Goal: Information Seeking & Learning: Learn about a topic

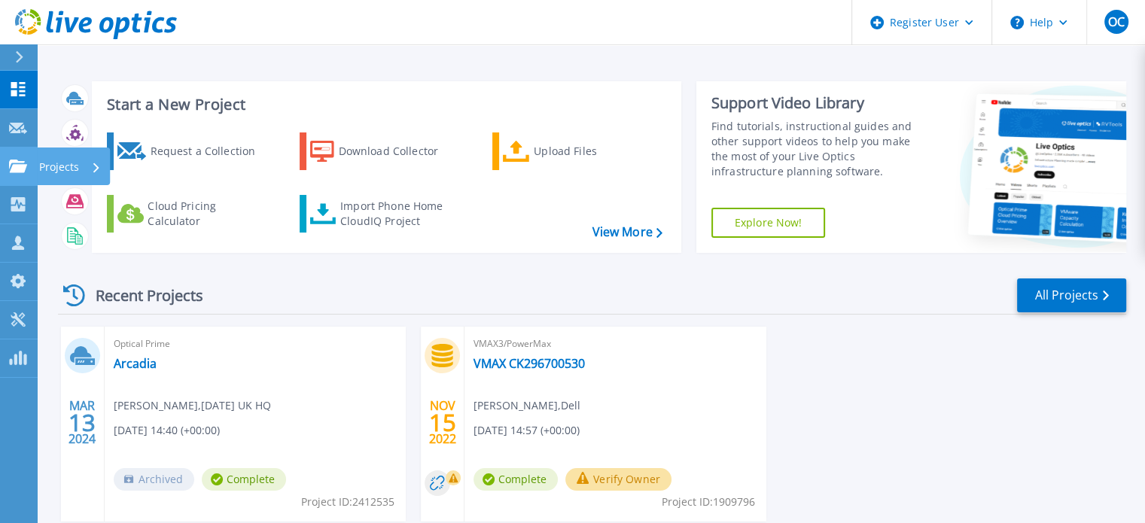
click at [20, 157] on link "Projects Projects" at bounding box center [19, 167] width 38 height 38
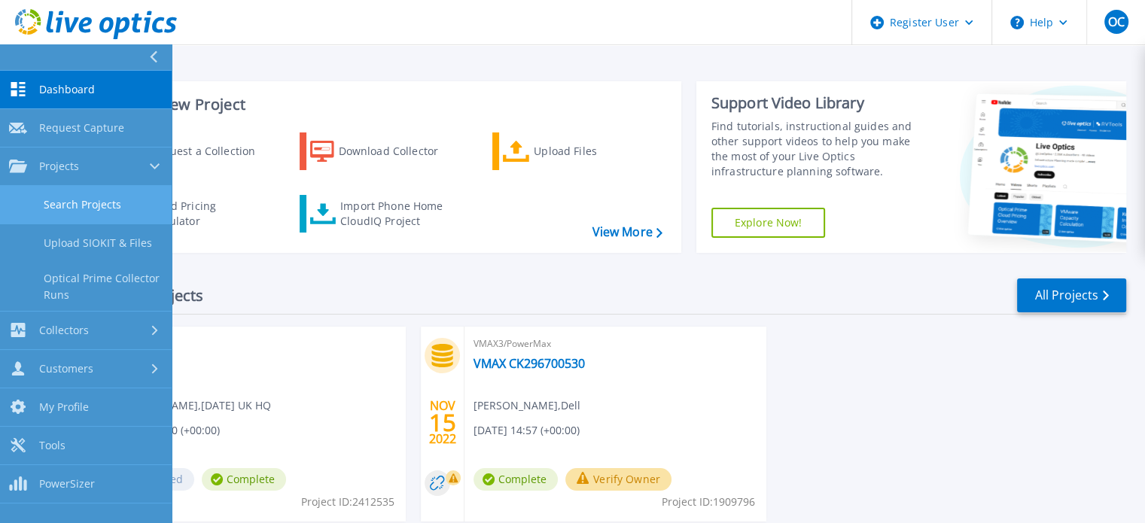
click at [69, 221] on link "Search Projects" at bounding box center [86, 205] width 172 height 38
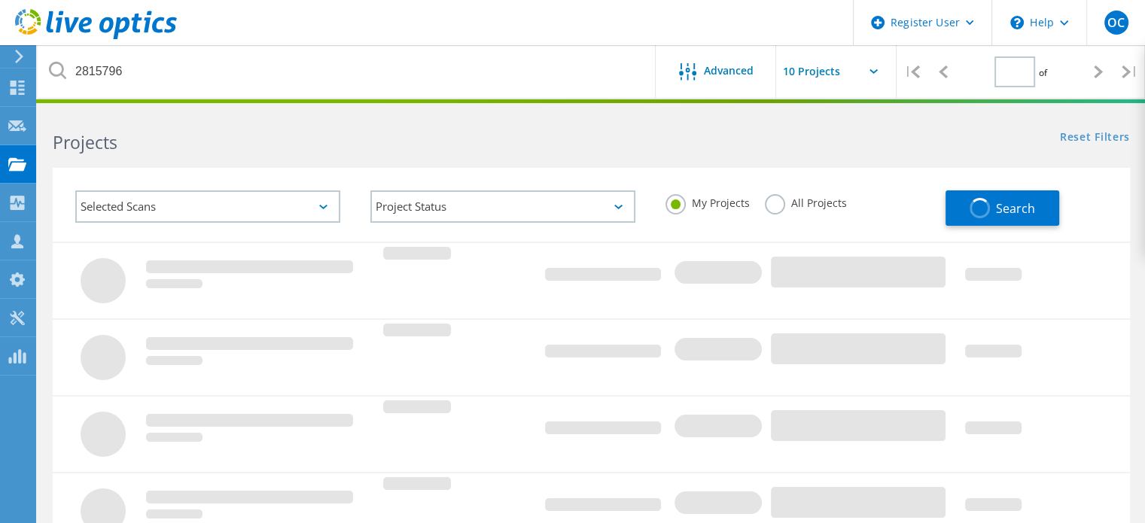
type input "1"
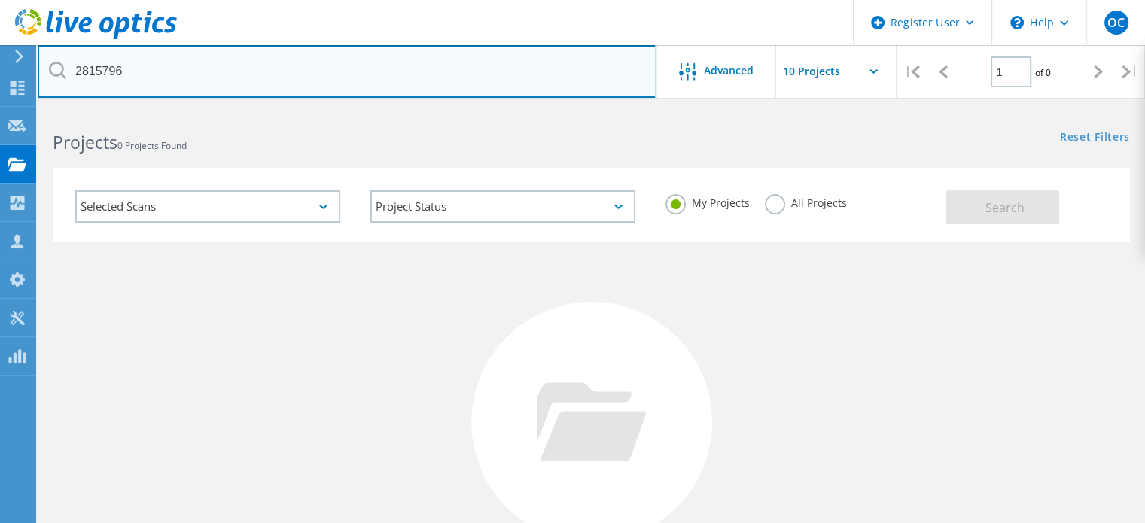
click at [254, 90] on input "2815796" at bounding box center [347, 71] width 619 height 53
type input "2235385"
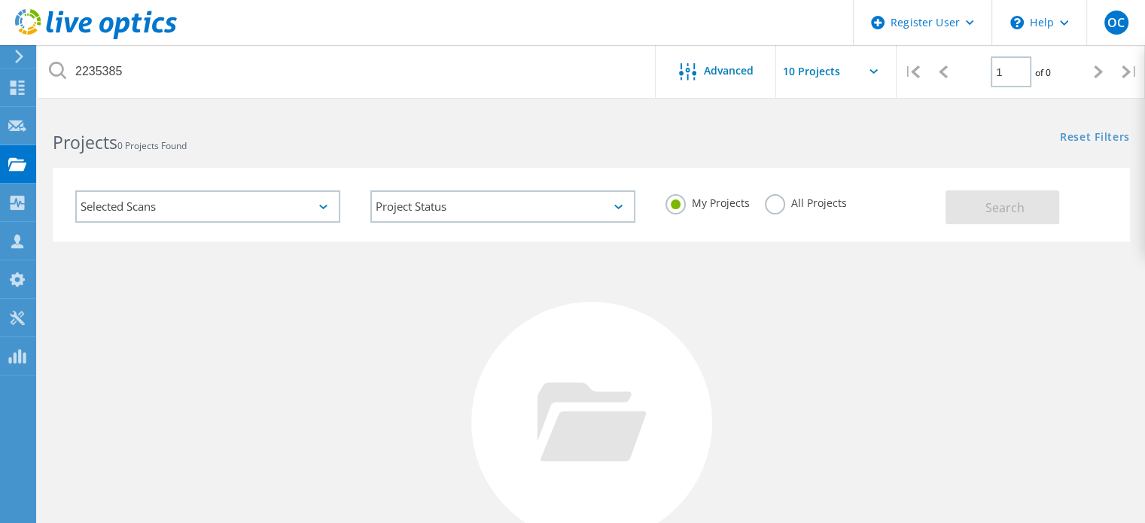
click at [771, 206] on label "All Projects" at bounding box center [806, 201] width 82 height 14
click at [0, 0] on input "All Projects" at bounding box center [0, 0] width 0 height 0
click at [960, 201] on button "Search" at bounding box center [1002, 207] width 114 height 34
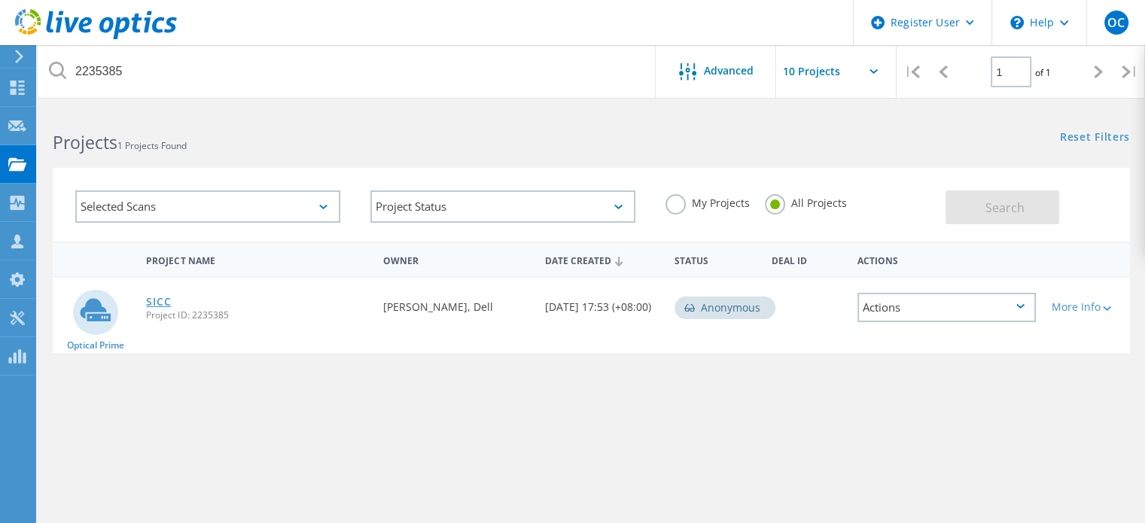
click at [150, 303] on link "SICC" at bounding box center [158, 302] width 25 height 11
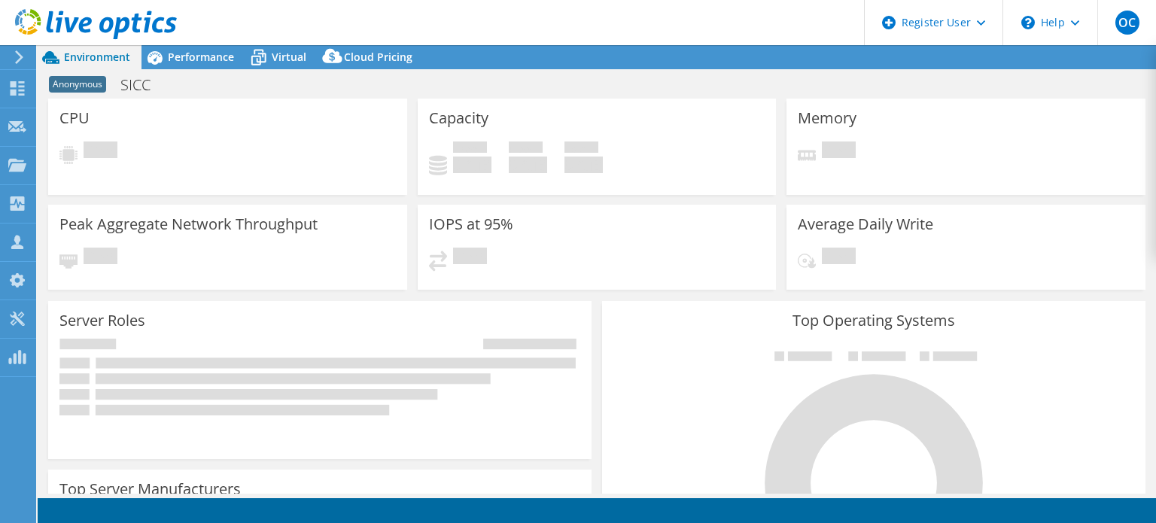
select select "USD"
select select "EULondon"
select select "GBP"
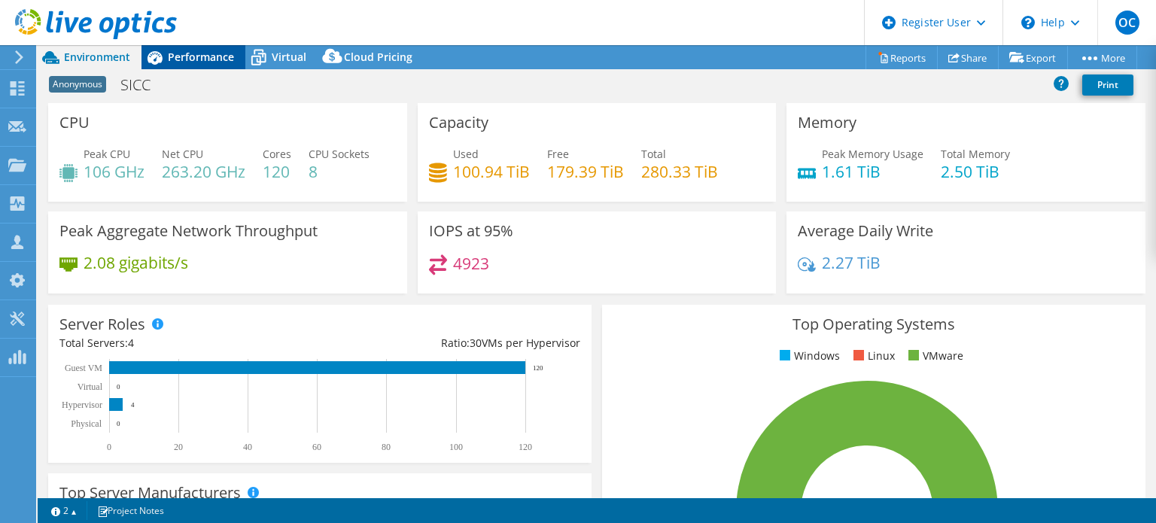
click at [199, 53] on span "Performance" at bounding box center [201, 57] width 66 height 14
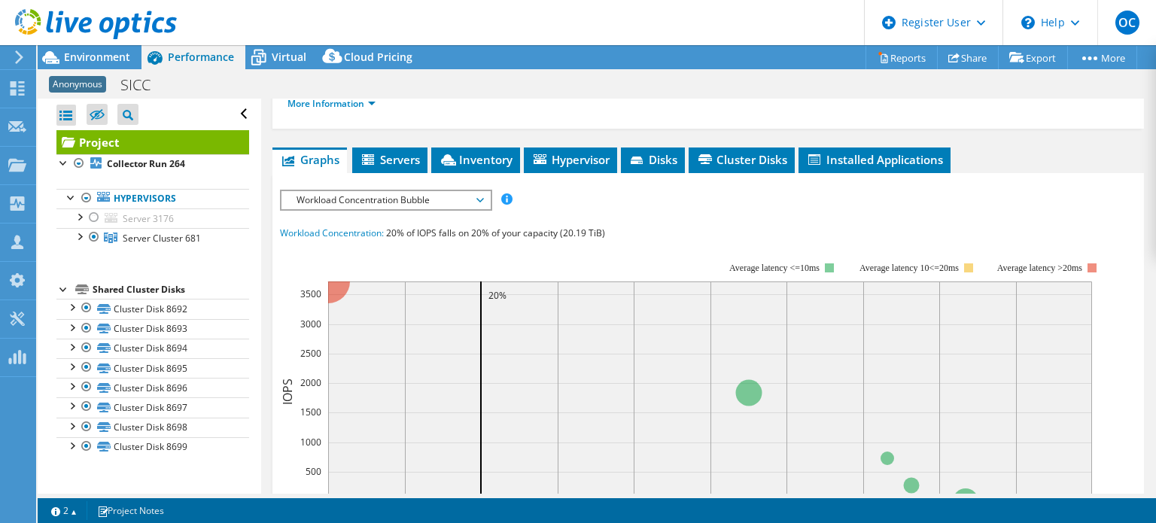
scroll to position [231, 0]
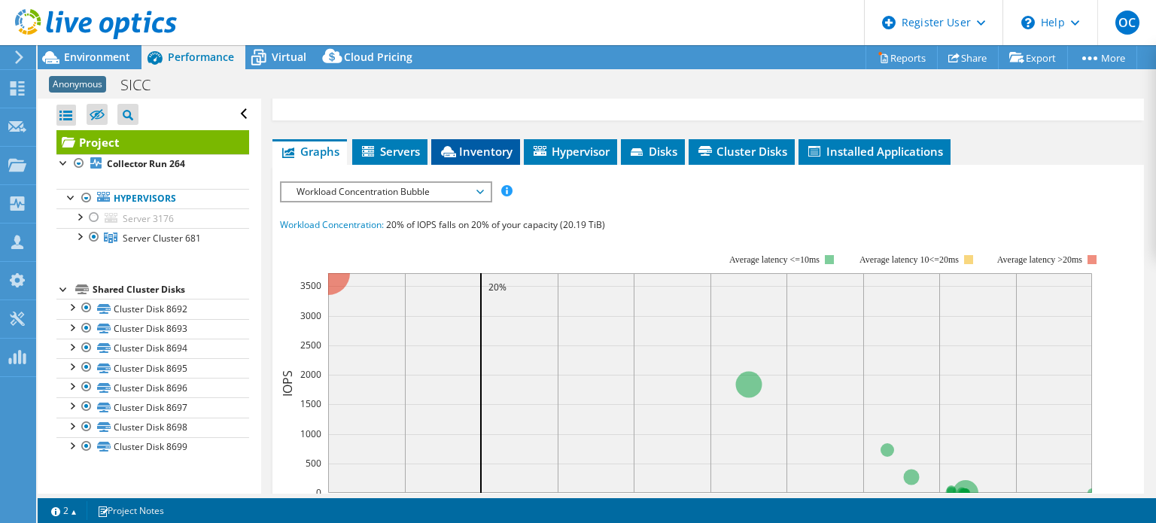
click at [501, 144] on span "Inventory" at bounding box center [476, 151] width 74 height 15
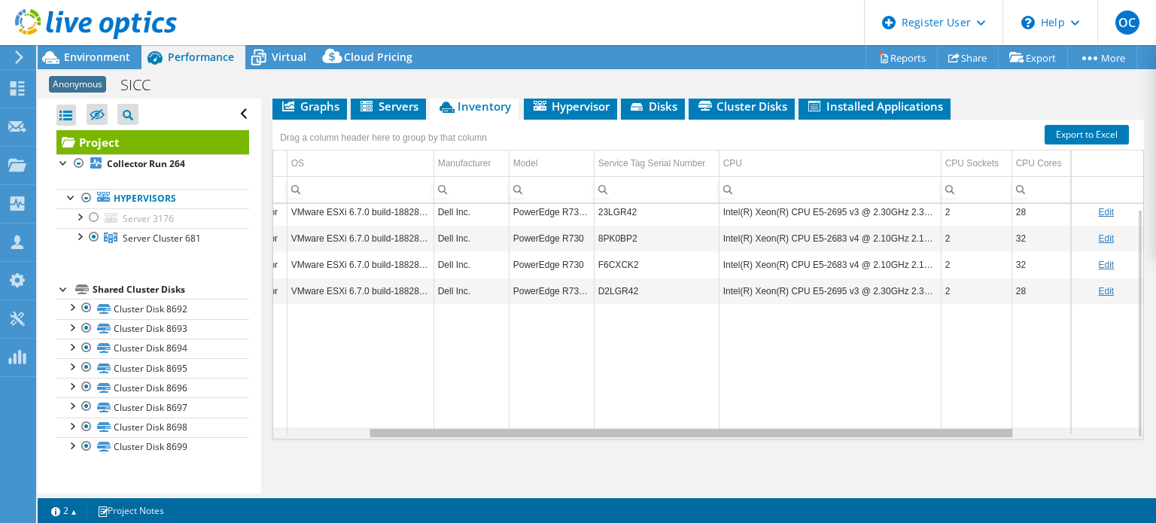
scroll to position [0, 0]
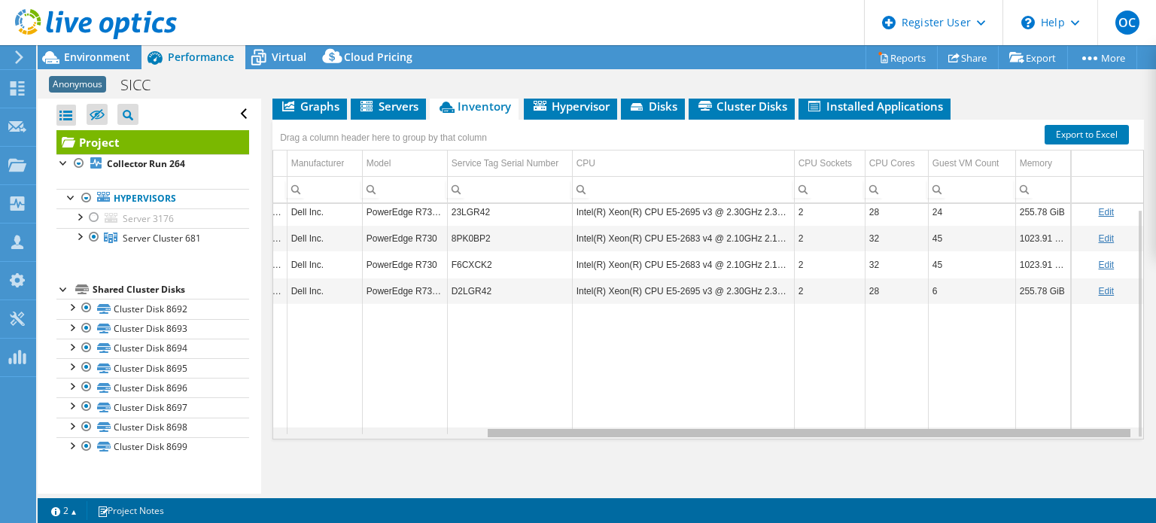
drag, startPoint x: 833, startPoint y: 431, endPoint x: 1096, endPoint y: 419, distance: 263.0
click at [1096, 419] on body "OC Dell User Octavian Crivat Octavian.Crivat@dell.com Dell My Profile Log Out \…" at bounding box center [578, 261] width 1156 height 523
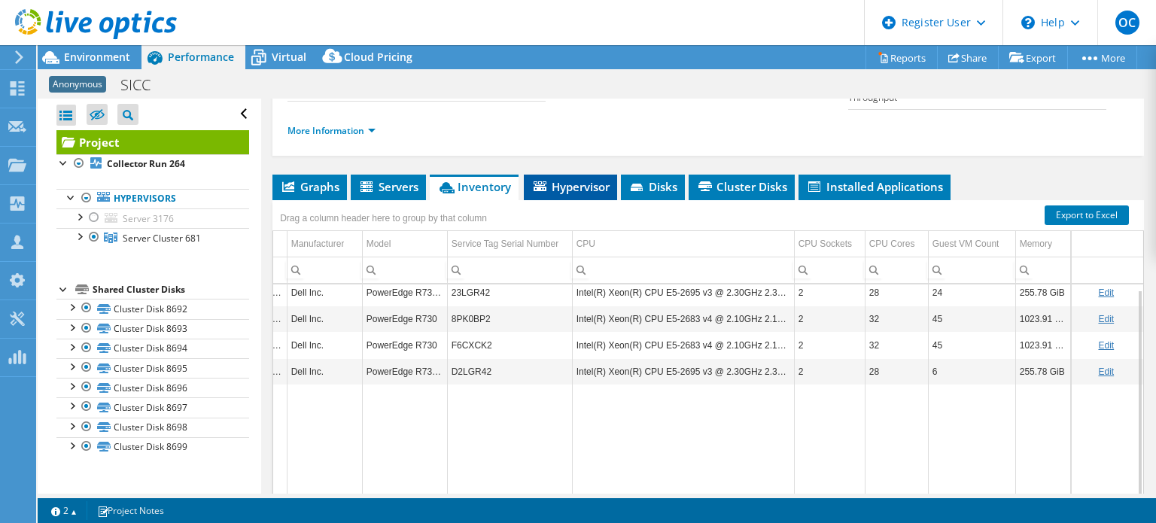
click at [599, 183] on span "Hypervisor" at bounding box center [570, 186] width 78 height 15
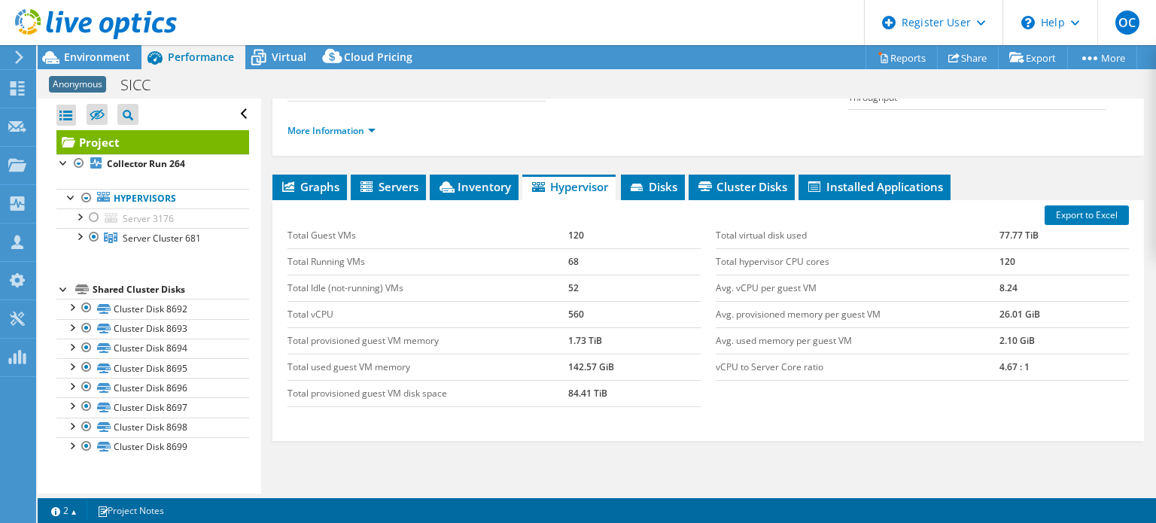
click at [760, 285] on td "Avg. vCPU per guest VM" at bounding box center [858, 288] width 284 height 26
click at [322, 193] on li "Graphs" at bounding box center [309, 188] width 75 height 26
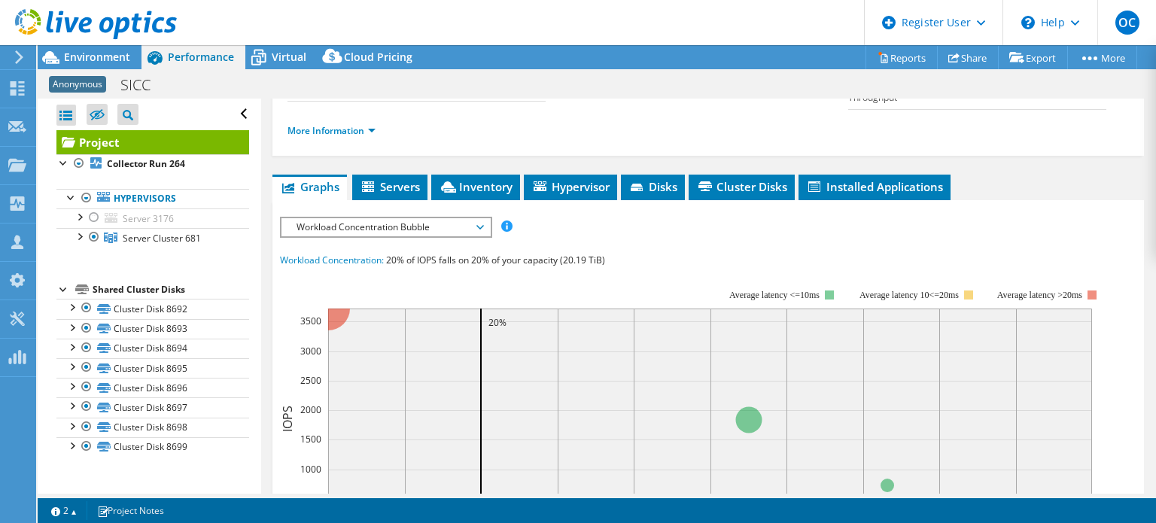
click at [436, 221] on span "Workload Concentration Bubble" at bounding box center [385, 227] width 193 height 18
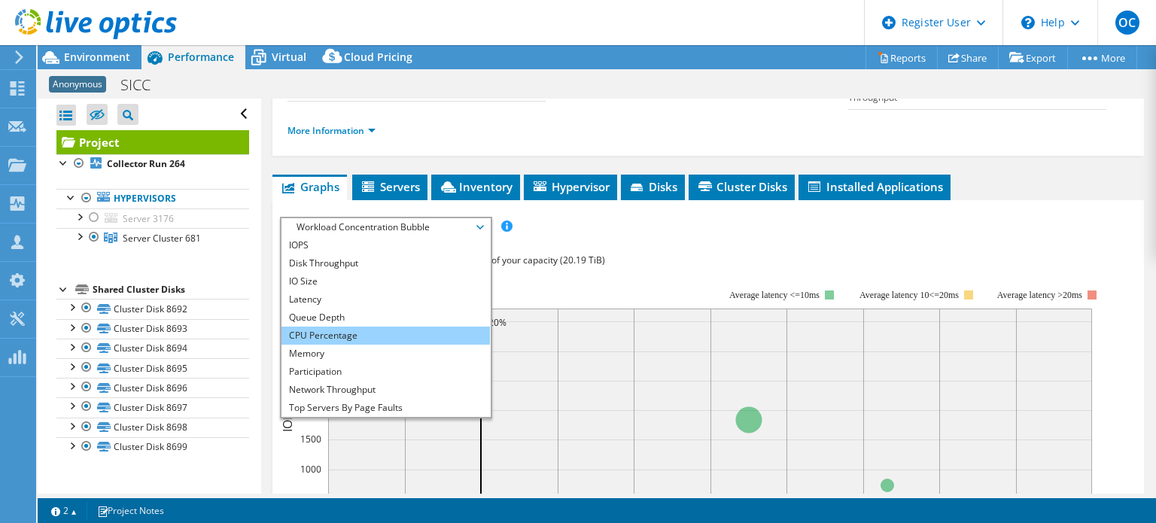
click at [391, 327] on li "CPU Percentage" at bounding box center [386, 336] width 209 height 18
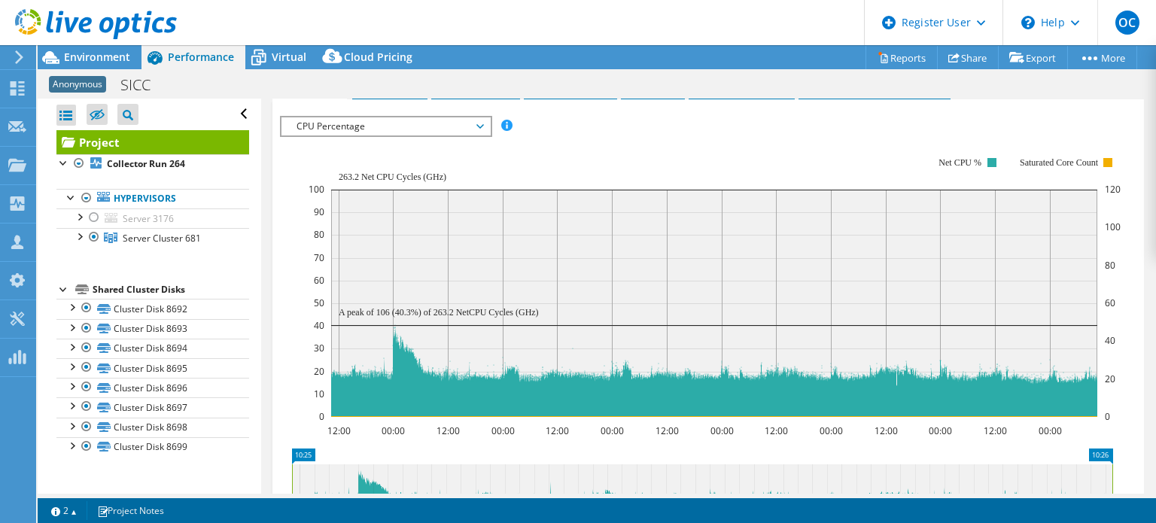
scroll to position [154, 0]
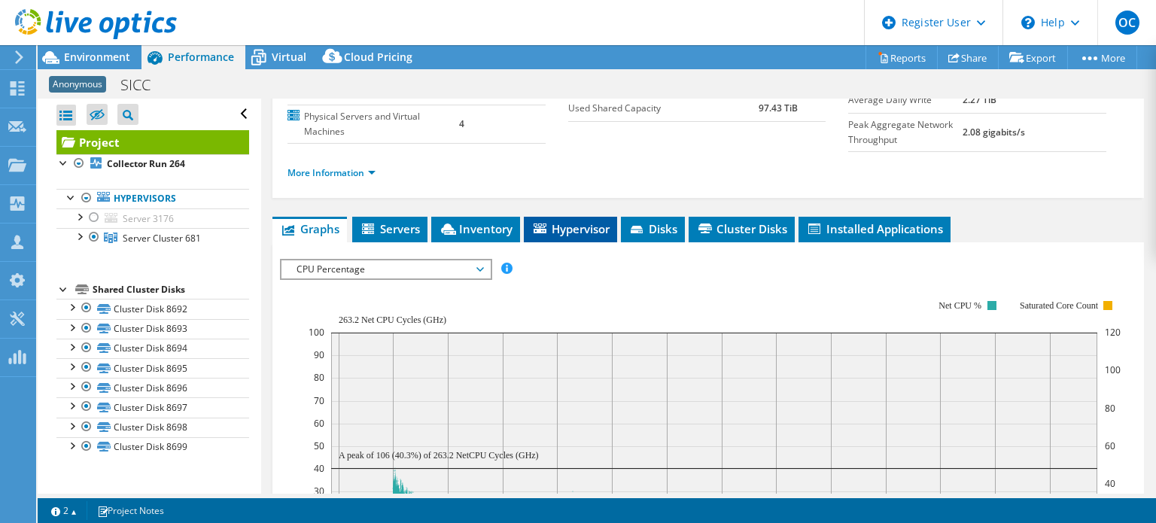
click at [592, 227] on span "Hypervisor" at bounding box center [570, 228] width 78 height 15
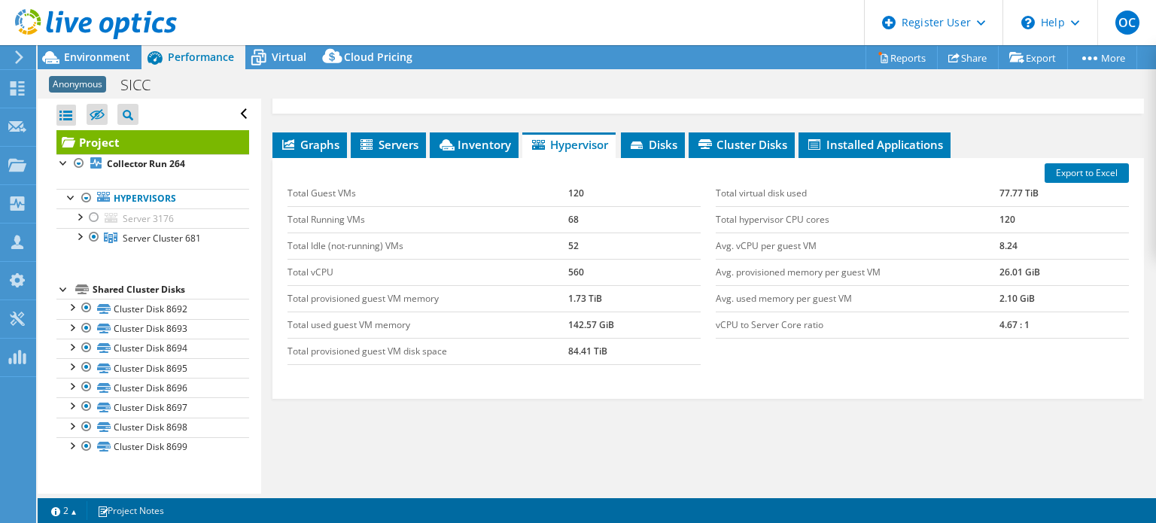
scroll to position [242, 0]
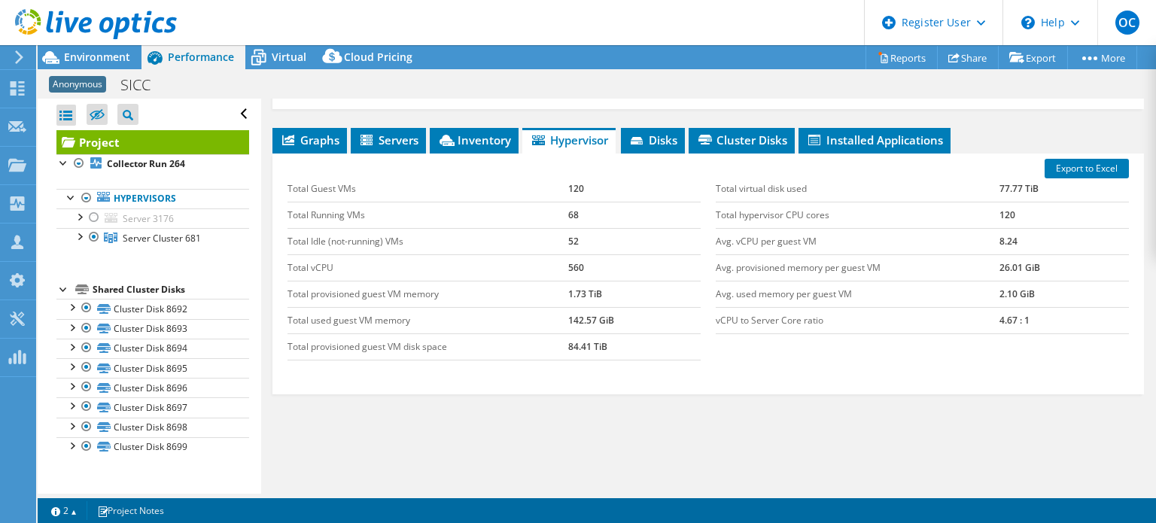
click at [813, 215] on td "Total hypervisor CPU cores" at bounding box center [858, 215] width 284 height 26
click at [1003, 237] on td "8.24" at bounding box center [1064, 241] width 129 height 26
click at [1000, 307] on td "4.67 : 1" at bounding box center [1064, 320] width 129 height 26
click at [1000, 240] on td "8.24" at bounding box center [1064, 241] width 129 height 26
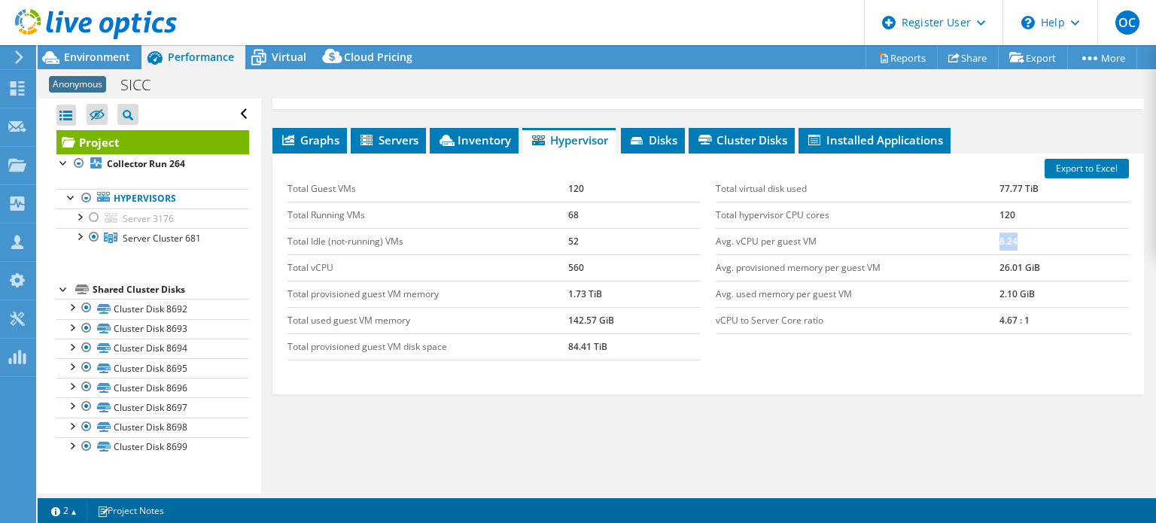
click at [1000, 240] on td "8.24" at bounding box center [1064, 241] width 129 height 26
click at [572, 218] on td "68" at bounding box center [634, 215] width 132 height 26
